Goal: Information Seeking & Learning: Learn about a topic

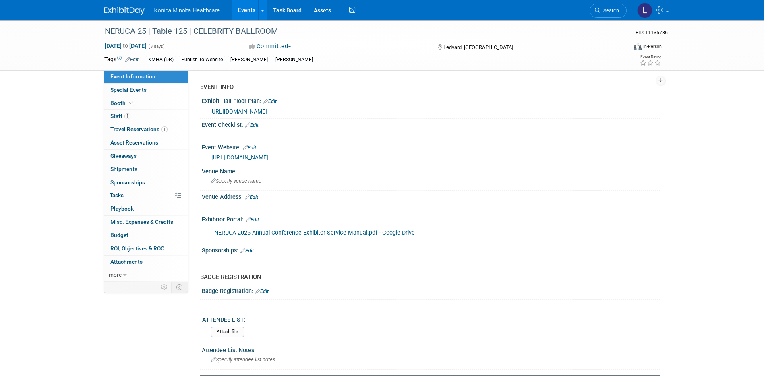
click at [267, 111] on span "https://docs.google.com/spreadsheets/d/1Yl-h_P8HHfJ1tKOmXUm6xKXvnzmFJy-960WcC1o…" at bounding box center [238, 111] width 57 height 6
click at [115, 116] on span "Staff 1" at bounding box center [120, 116] width 20 height 6
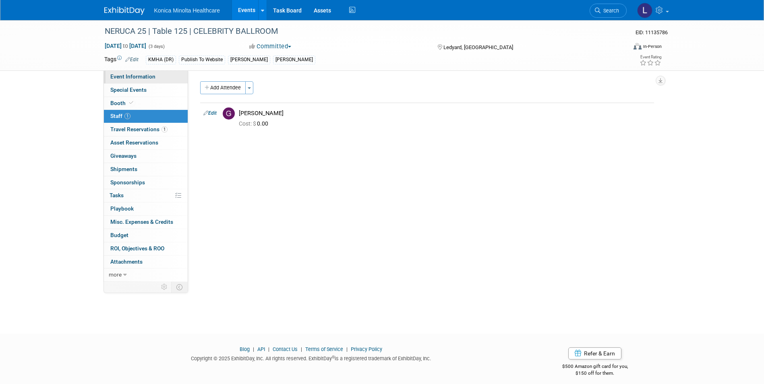
click at [125, 74] on span "Event Information" at bounding box center [132, 76] width 45 height 6
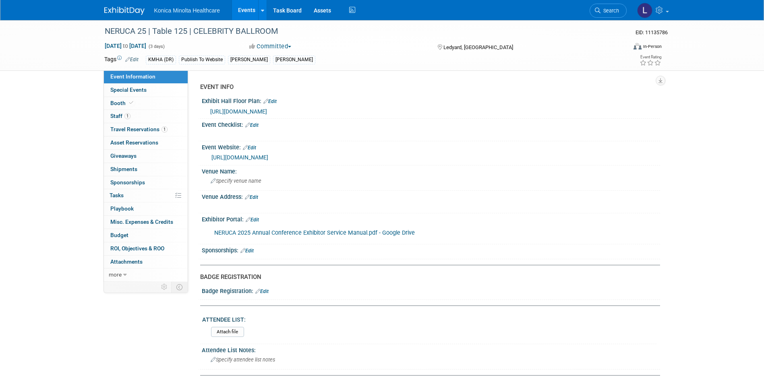
click at [309, 233] on link "NERUCA 2025 Annual Conference Exhibitor Service Manual.pdf - Google Drive" at bounding box center [314, 232] width 200 height 7
click at [122, 88] on span "Special Events" at bounding box center [128, 90] width 36 height 6
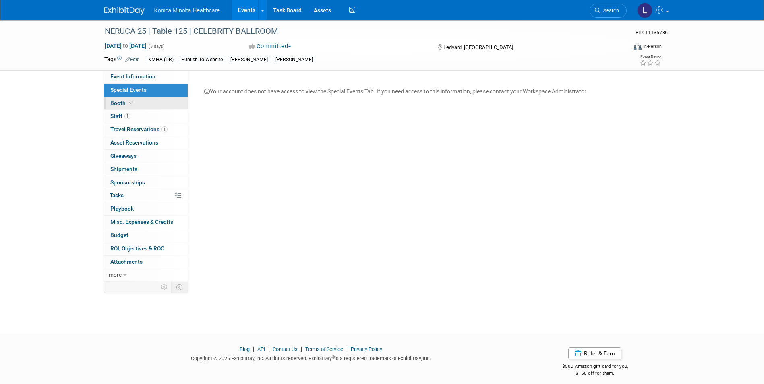
click at [117, 102] on span "Booth" at bounding box center [122, 103] width 25 height 6
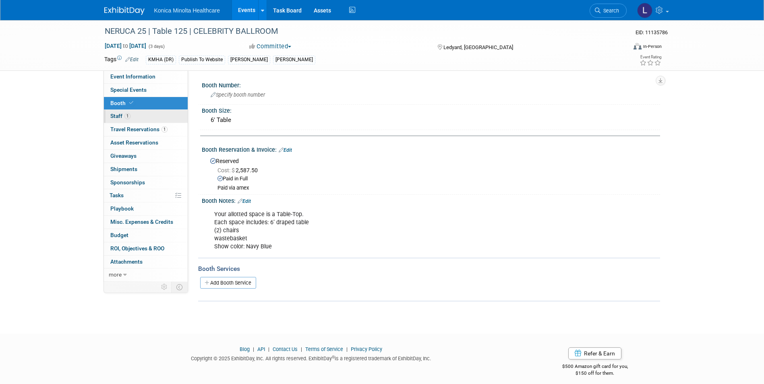
click at [113, 117] on span "Staff 1" at bounding box center [120, 116] width 20 height 6
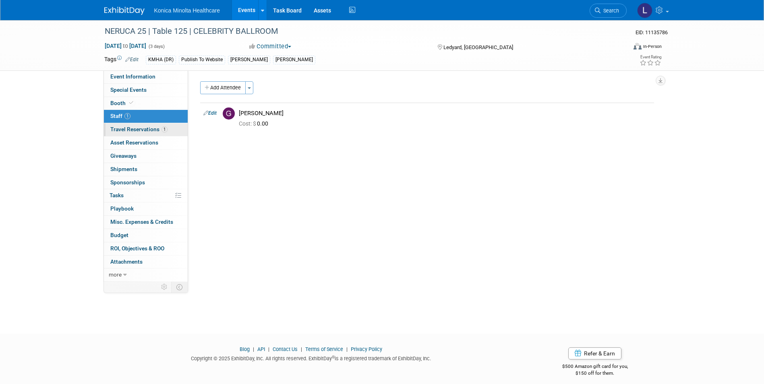
click at [120, 129] on span "Travel Reservations 1" at bounding box center [138, 129] width 57 height 6
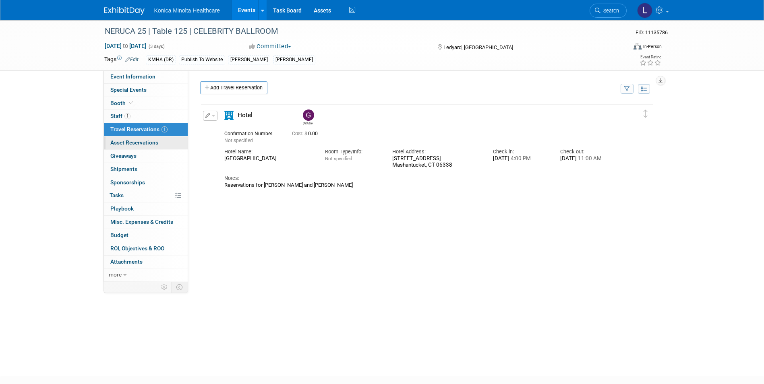
click at [129, 140] on span "Asset Reservations 0" at bounding box center [134, 142] width 48 height 6
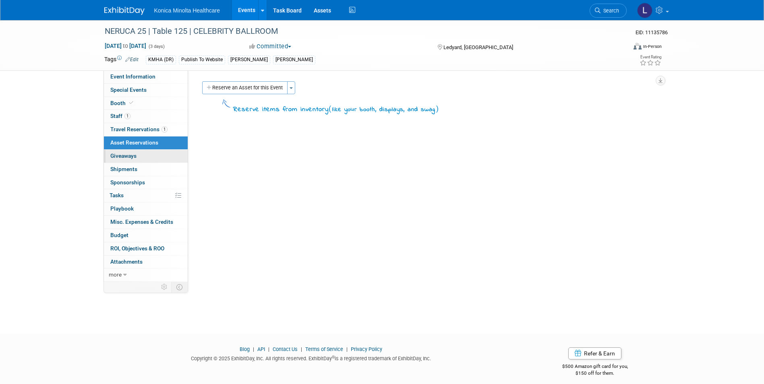
click at [126, 156] on span "Giveaways 0" at bounding box center [123, 156] width 26 height 6
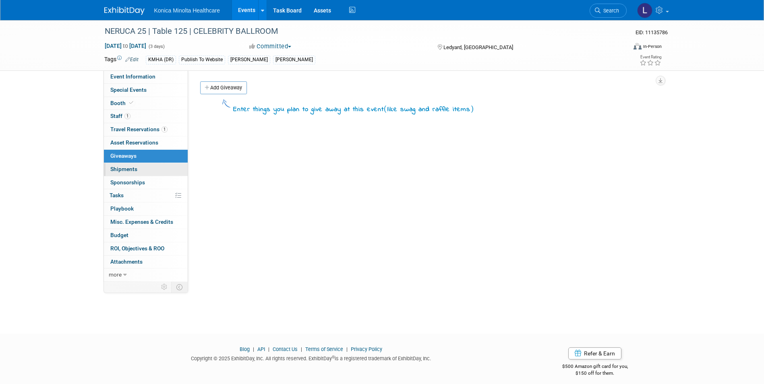
click at [122, 166] on span "Shipments 0" at bounding box center [123, 169] width 27 height 6
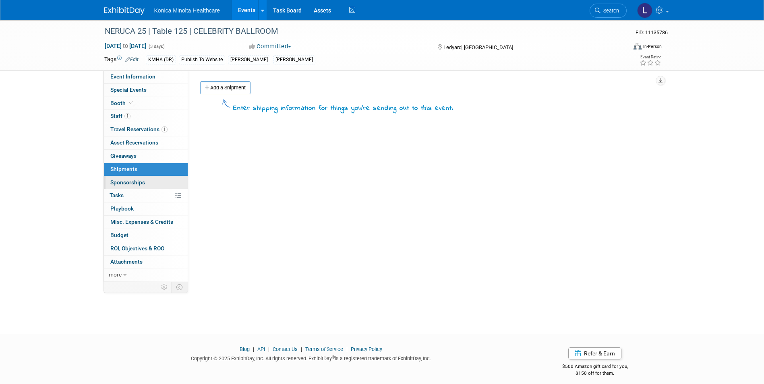
click at [122, 182] on span "Sponsorships 0" at bounding box center [127, 182] width 35 height 6
click at [121, 192] on span "Tasks 0%" at bounding box center [116, 195] width 14 height 6
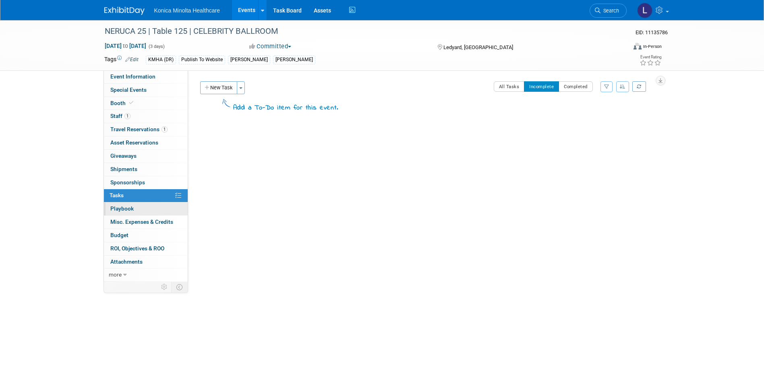
click at [120, 204] on link "0 Playbook 0" at bounding box center [146, 208] width 84 height 13
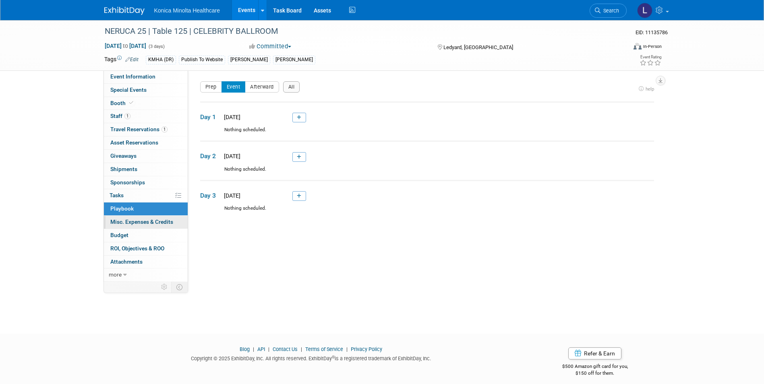
click at [122, 222] on span "Misc. Expenses & Credits 0" at bounding box center [141, 222] width 63 height 6
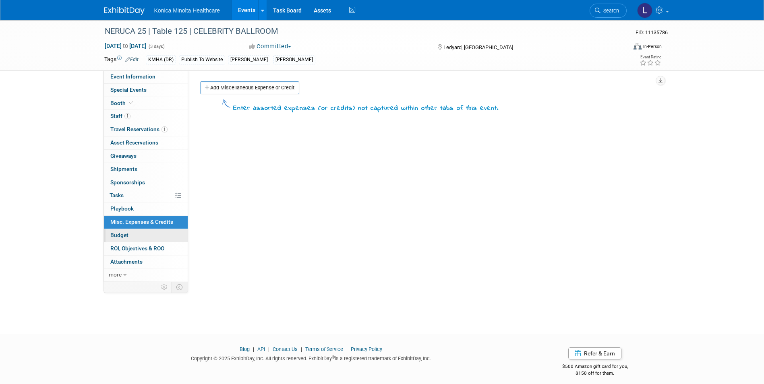
click at [121, 237] on span "Budget" at bounding box center [119, 235] width 18 height 6
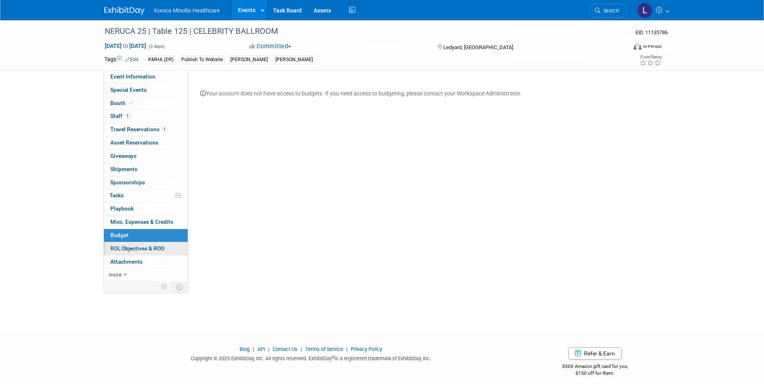
click at [122, 251] on span "ROI, Objectives & ROO 0" at bounding box center [137, 248] width 54 height 6
click at [122, 262] on span "Attachments 0" at bounding box center [126, 261] width 32 height 6
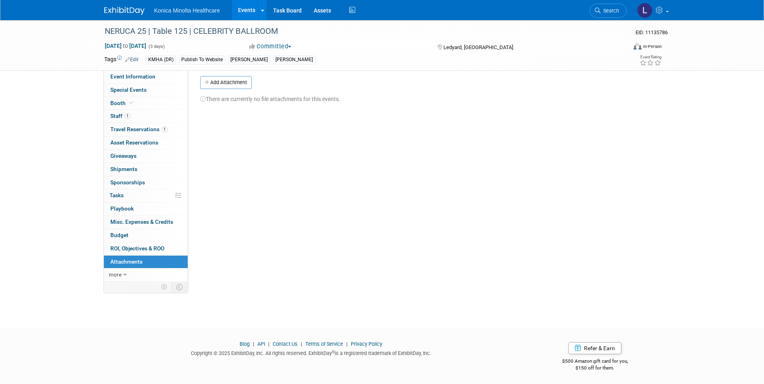
scroll to position [6, 0]
click at [246, 10] on link "Events" at bounding box center [246, 10] width 29 height 20
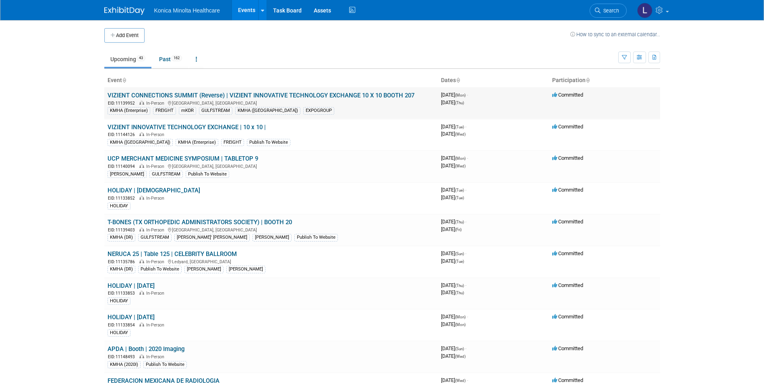
click at [224, 97] on link "VIZIENT CONNECTIONS SUMMIT (Reverse) | VIZIENT INNOVATIVE TECHNOLOGY EXCHANGE 1…" at bounding box center [260, 95] width 307 height 7
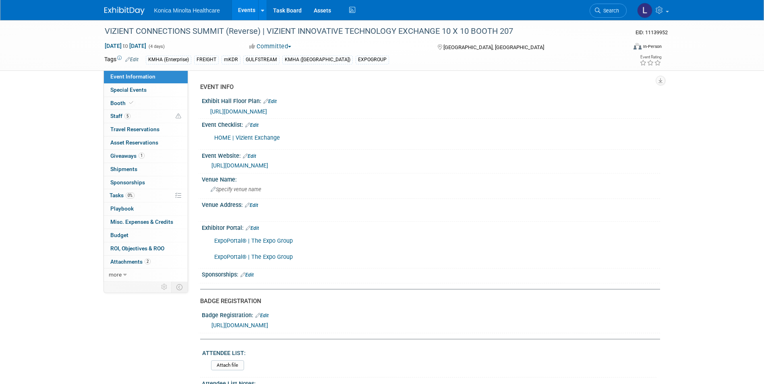
click at [267, 111] on span "[URL][DOMAIN_NAME]" at bounding box center [238, 111] width 57 height 6
click at [125, 155] on span "Giveaways 1" at bounding box center [127, 156] width 34 height 6
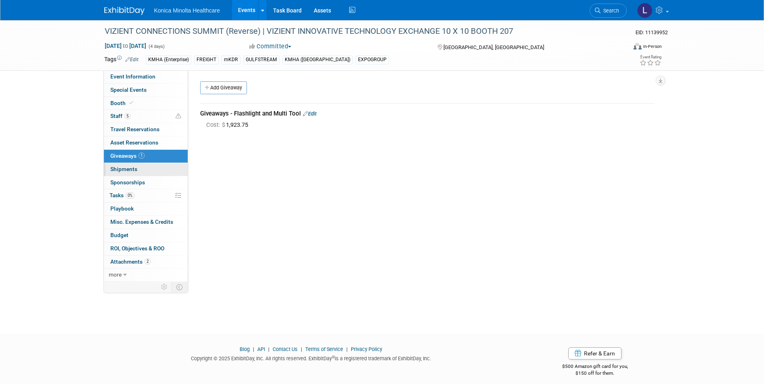
click at [116, 170] on span "Shipments 0" at bounding box center [123, 169] width 27 height 6
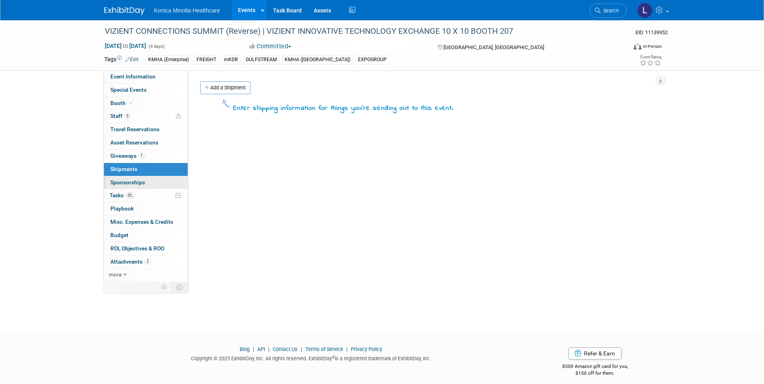
click at [116, 184] on span "Sponsorships 0" at bounding box center [127, 182] width 35 height 6
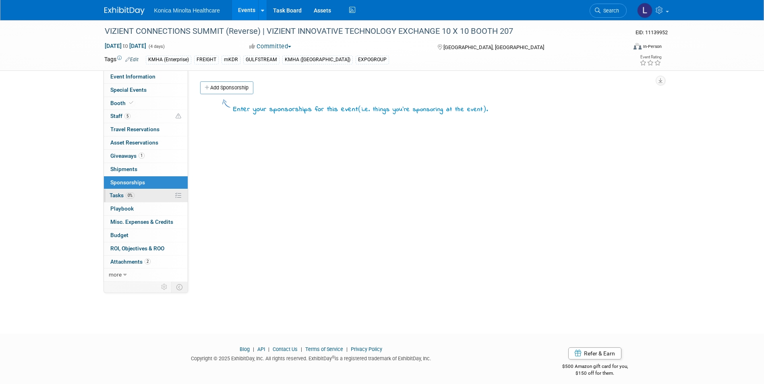
click at [115, 200] on link "0% Tasks 0%" at bounding box center [146, 195] width 84 height 13
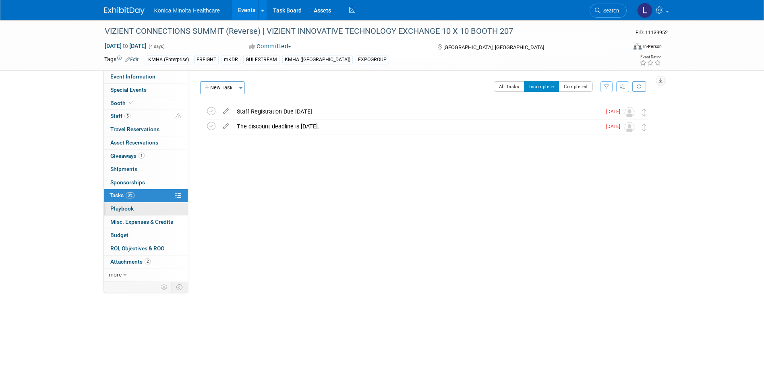
click at [114, 206] on span "Playbook 0" at bounding box center [121, 208] width 23 height 6
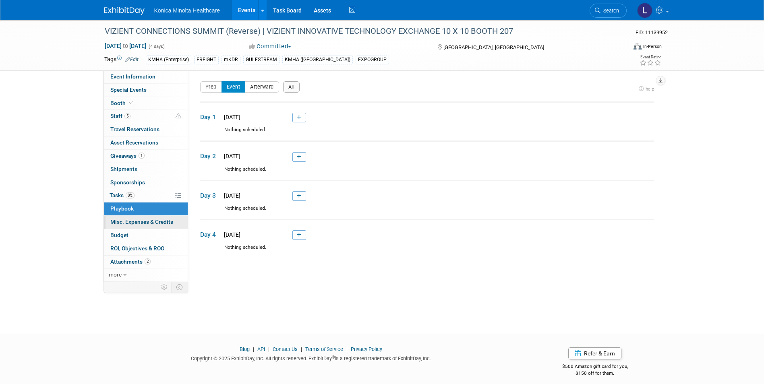
click at [118, 220] on span "Misc. Expenses & Credits 0" at bounding box center [141, 222] width 63 height 6
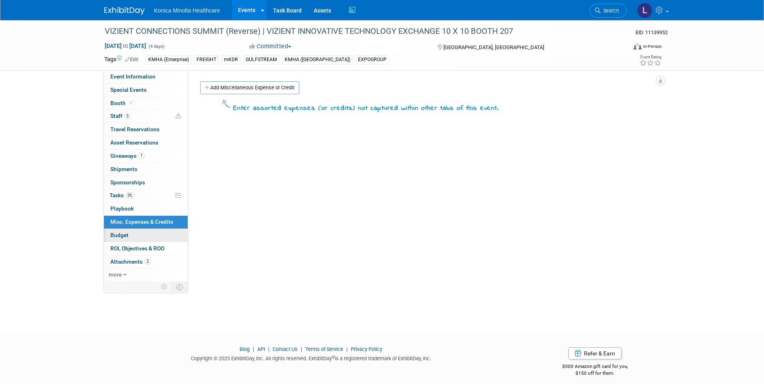
click at [120, 237] on span "Budget" at bounding box center [119, 235] width 18 height 6
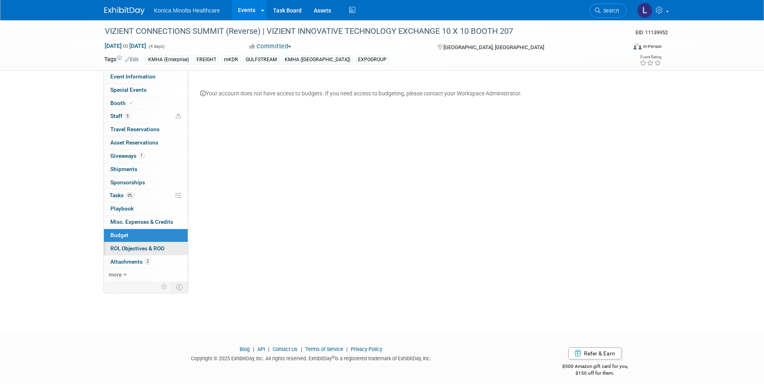
click at [127, 250] on span "ROI, Objectives & ROO 0" at bounding box center [137, 248] width 54 height 6
click at [119, 261] on span "Attachments 2" at bounding box center [130, 261] width 40 height 6
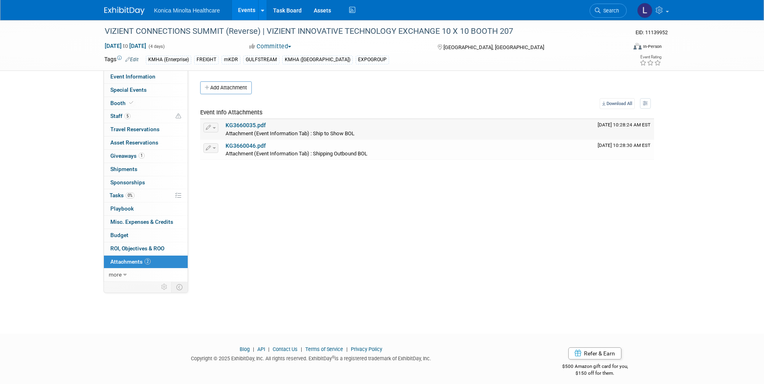
click at [240, 126] on link "KG3660035.pdf" at bounding box center [245, 125] width 40 height 6
click at [248, 145] on link "KG3660046.pdf" at bounding box center [245, 145] width 40 height 6
click at [115, 274] on span "more" at bounding box center [115, 274] width 13 height 6
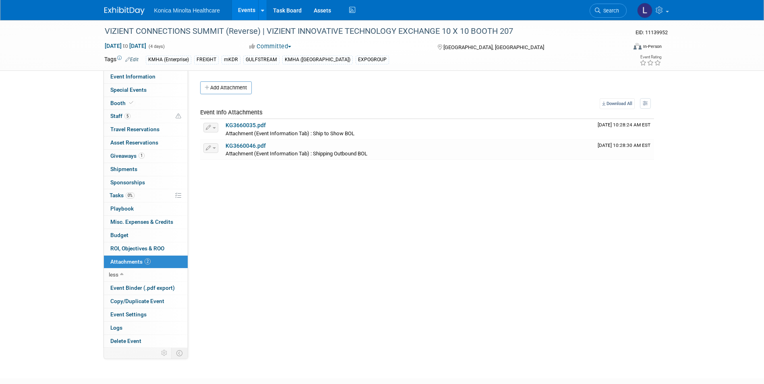
click at [120, 10] on img at bounding box center [124, 11] width 40 height 8
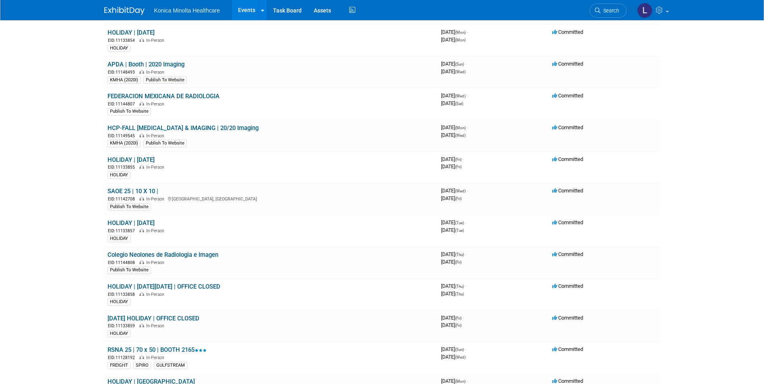
scroll to position [194, 0]
